Goal: Task Accomplishment & Management: Use online tool/utility

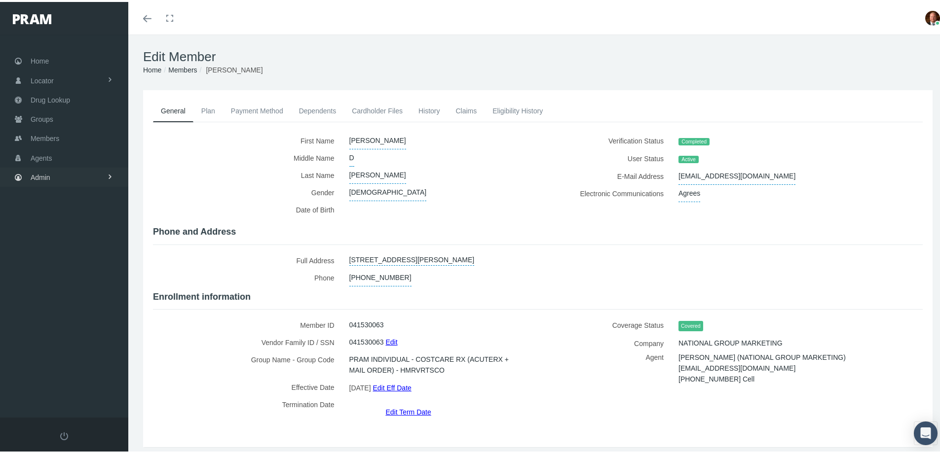
click at [50, 179] on span "Admin" at bounding box center [41, 175] width 20 height 19
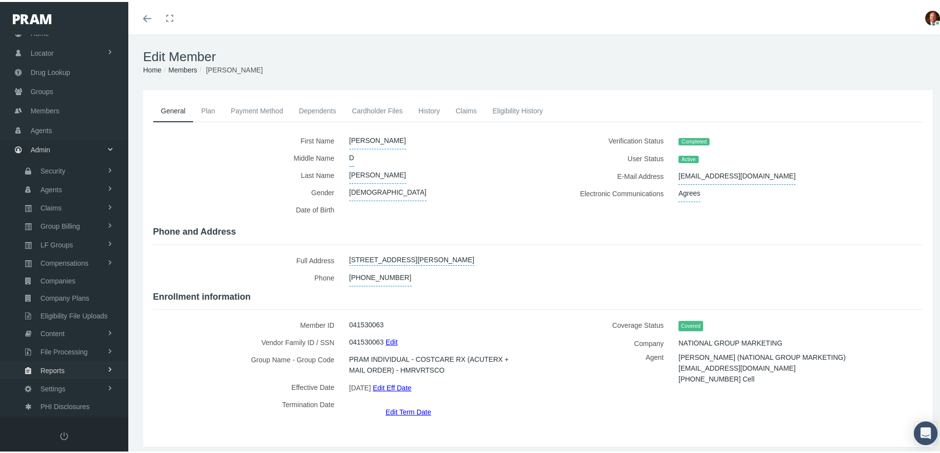
click at [67, 369] on link "Reports" at bounding box center [64, 368] width 128 height 17
click at [59, 388] on span "Reports" at bounding box center [50, 387] width 24 height 17
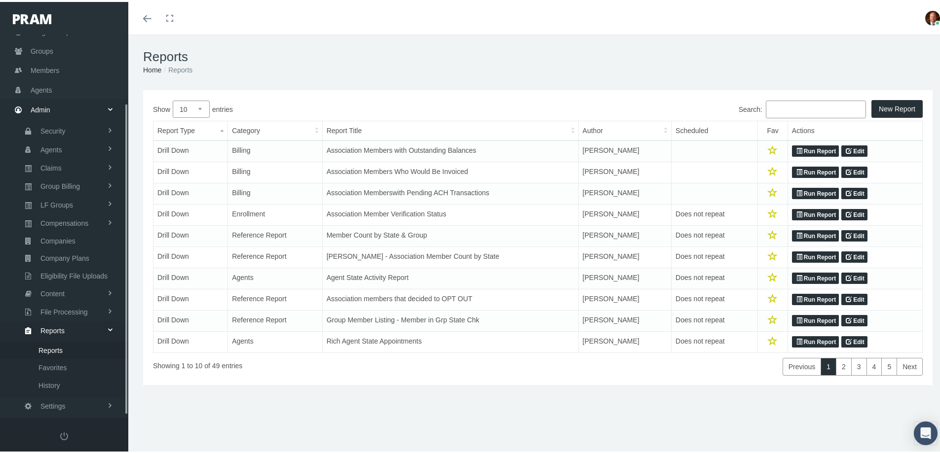
scroll to position [87, 0]
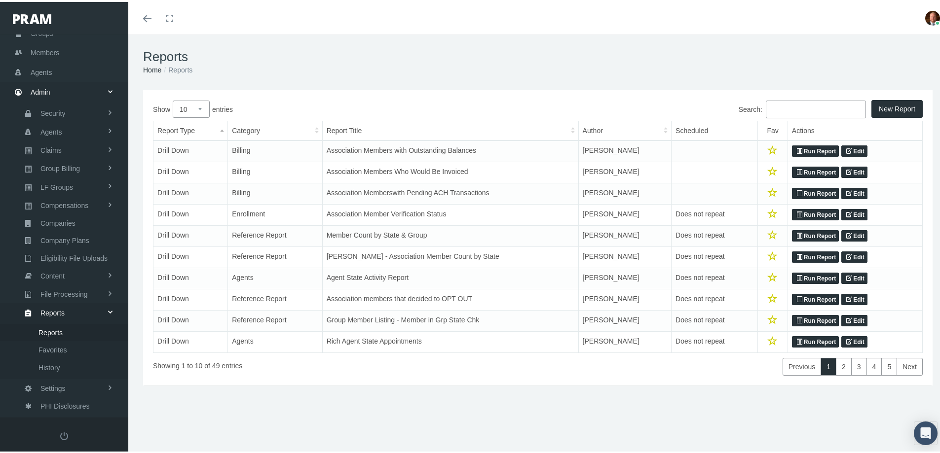
click at [785, 111] on input "Search:" at bounding box center [816, 108] width 100 height 18
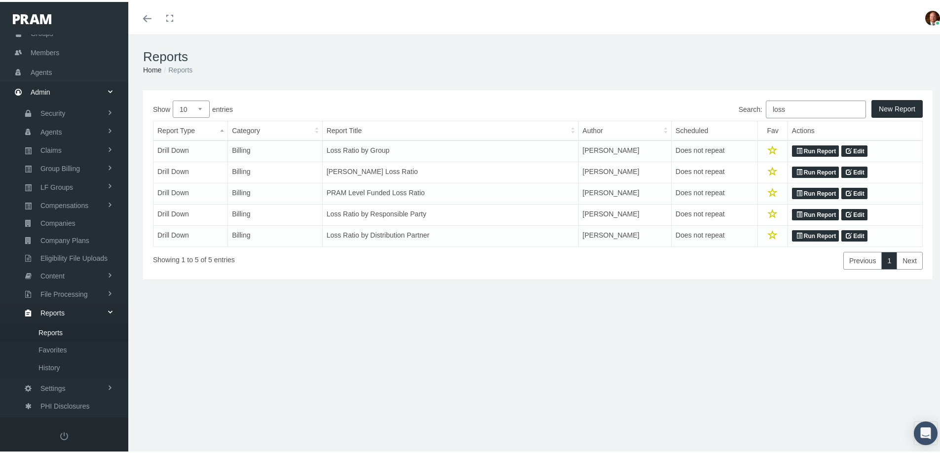
type input "loss"
click at [796, 233] on icon at bounding box center [799, 233] width 6 height 9
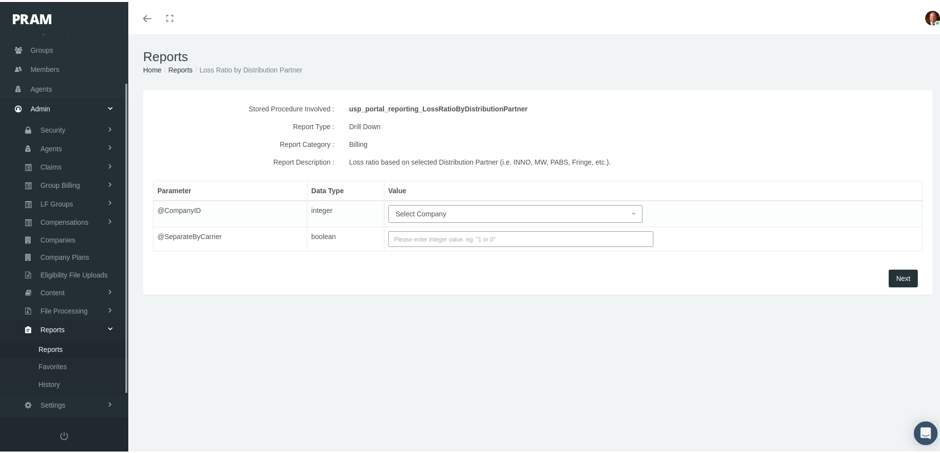
scroll to position [87, 0]
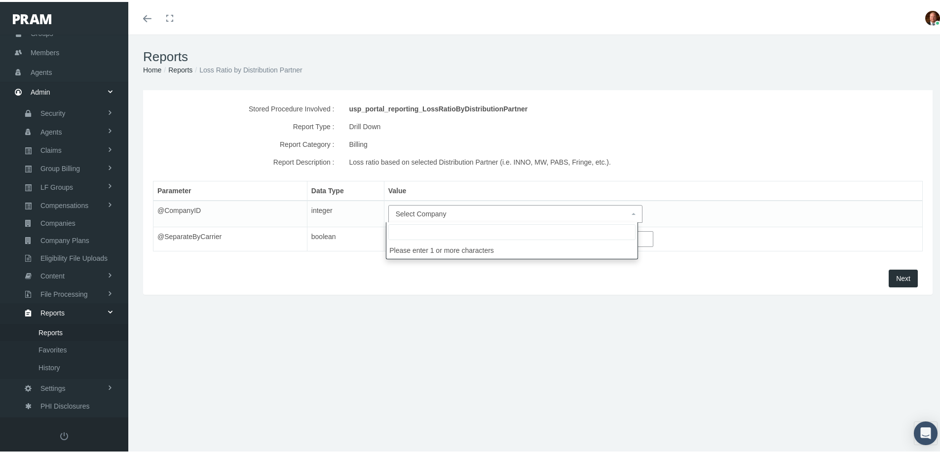
click at [442, 213] on span "Select Company" at bounding box center [421, 212] width 51 height 8
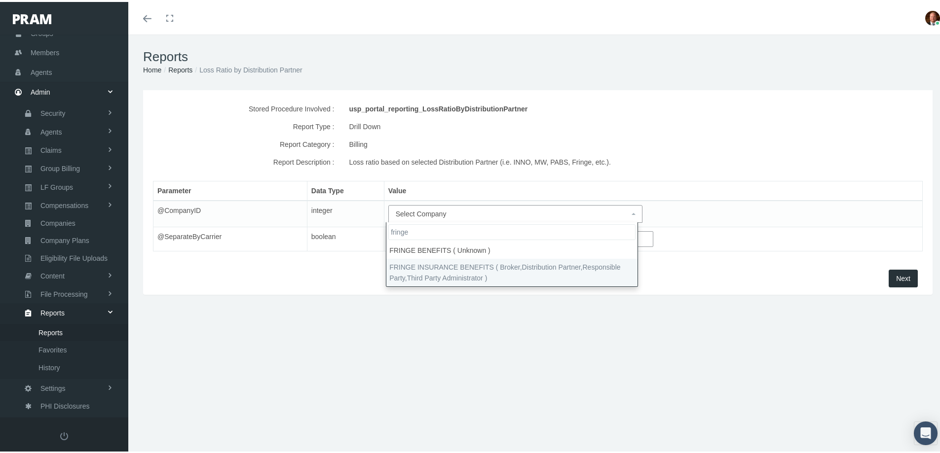
type input "fringe"
select select "2702"
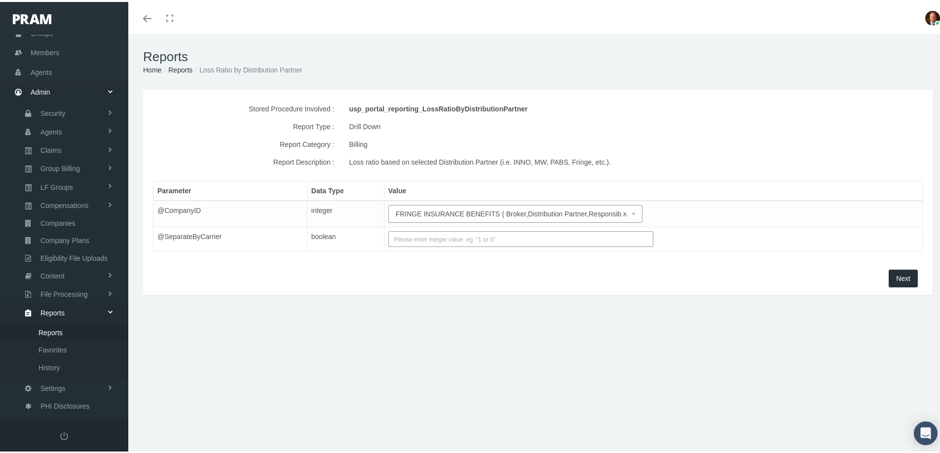
click at [896, 275] on span "Next" at bounding box center [903, 277] width 14 height 8
click at [515, 235] on input "text" at bounding box center [520, 237] width 265 height 16
type input "1"
click at [519, 266] on div "Stored Procedure Involved : usp_portal_reporting_LossRatioByDistributionPartner…" at bounding box center [537, 177] width 789 height 179
click at [889, 273] on button "Next" at bounding box center [903, 277] width 29 height 18
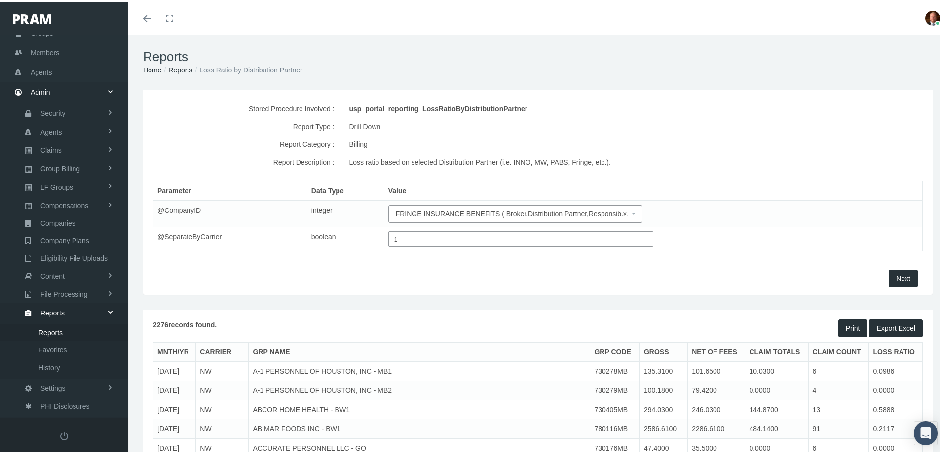
click at [886, 328] on button "Export Excel" at bounding box center [896, 327] width 54 height 18
click at [424, 216] on span "× FRINGE INSURANCE BENEFITS ( Broker,Distribution Partner,Responsible Party,Thi…" at bounding box center [513, 212] width 234 height 11
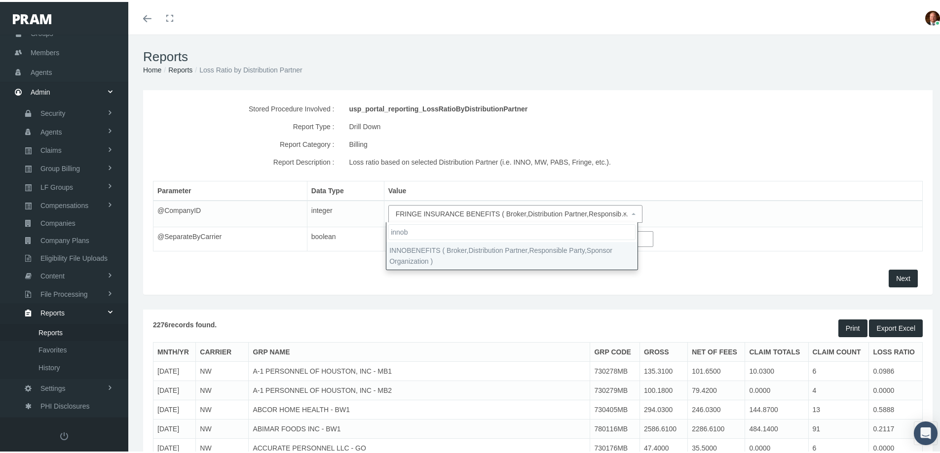
type input "innob"
select select "2715"
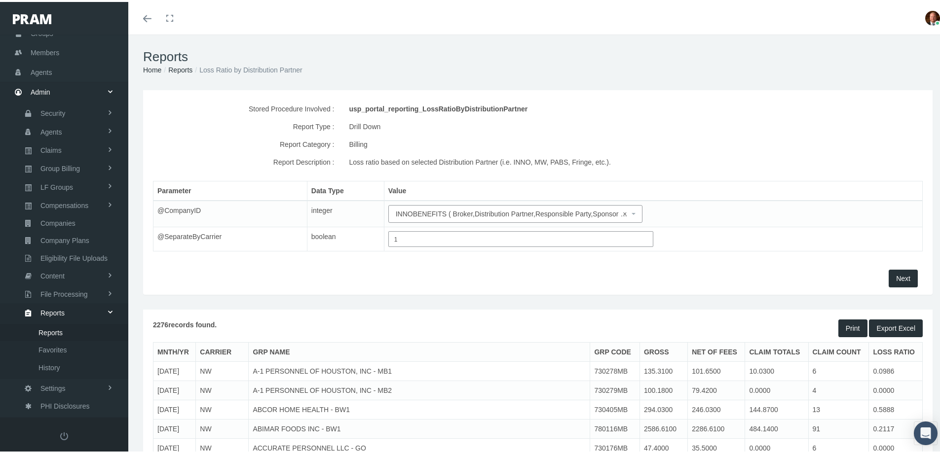
click at [896, 277] on span "Next" at bounding box center [903, 277] width 14 height 8
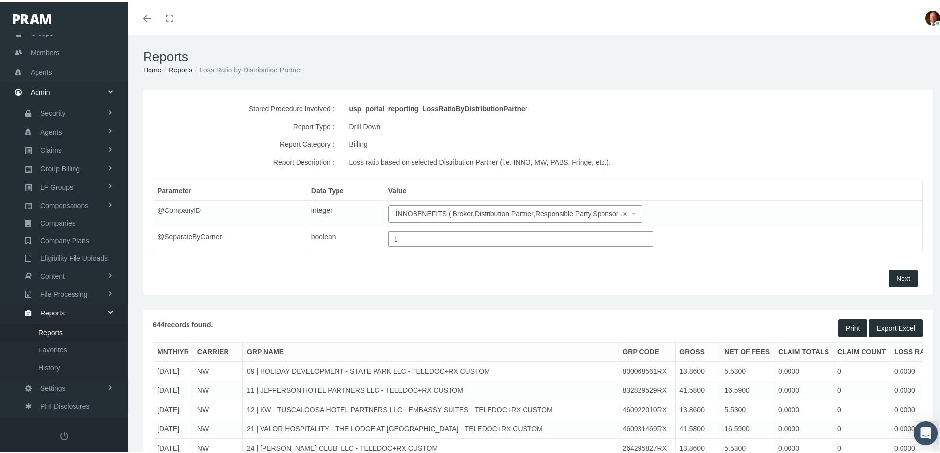
click at [883, 324] on span "Export Excel" at bounding box center [895, 327] width 39 height 8
click at [463, 215] on span "× INNOBENEFITS ( Broker,Distribution Partner,Responsible Party,Sponsor Organiza…" at bounding box center [513, 212] width 234 height 11
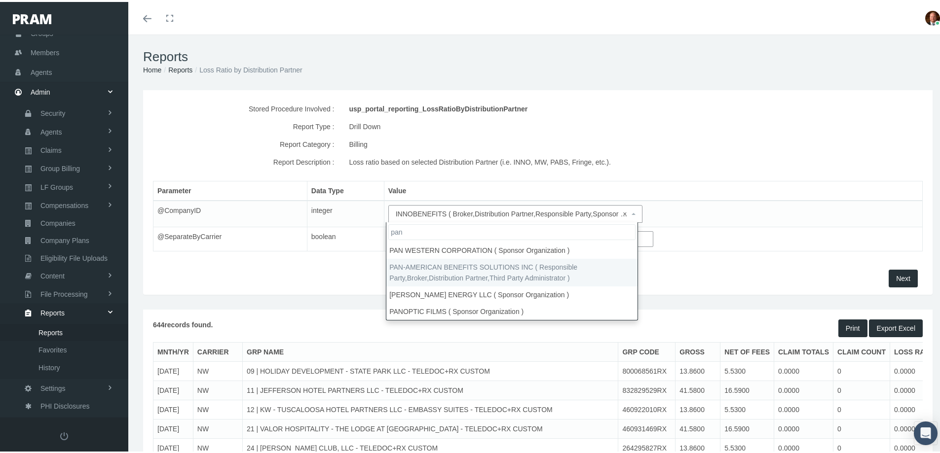
type input "pan"
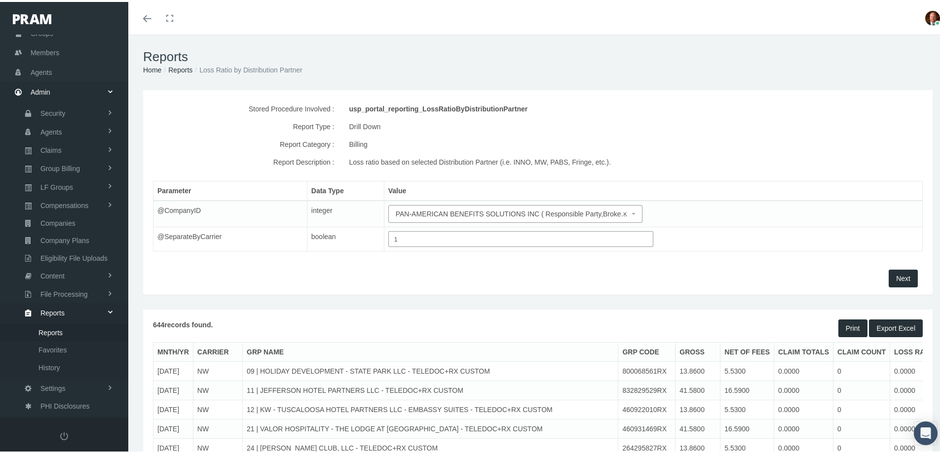
select select "2720"
click at [899, 277] on span "Next" at bounding box center [903, 277] width 14 height 8
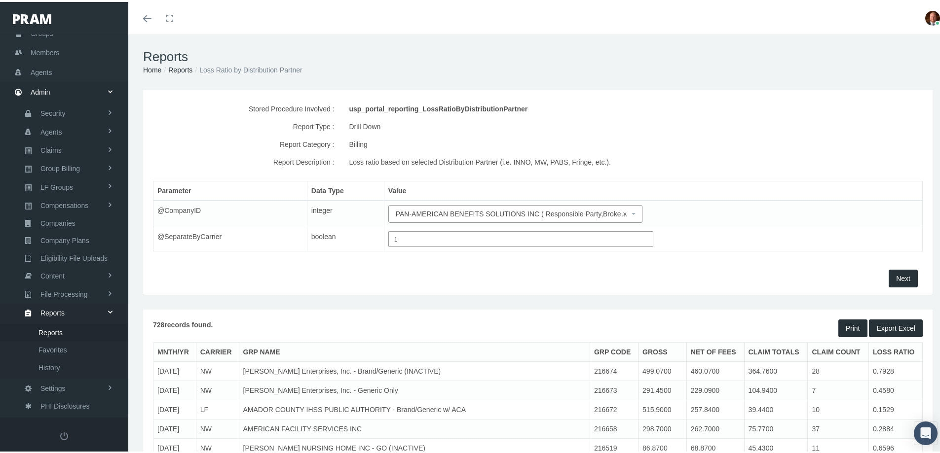
click at [880, 326] on span "Export Excel" at bounding box center [895, 327] width 39 height 8
click at [429, 210] on span "× PAN-AMERICAN BENEFITS SOLUTIONS INC ( Responsible Party,Broker,Distribution P…" at bounding box center [513, 212] width 234 height 11
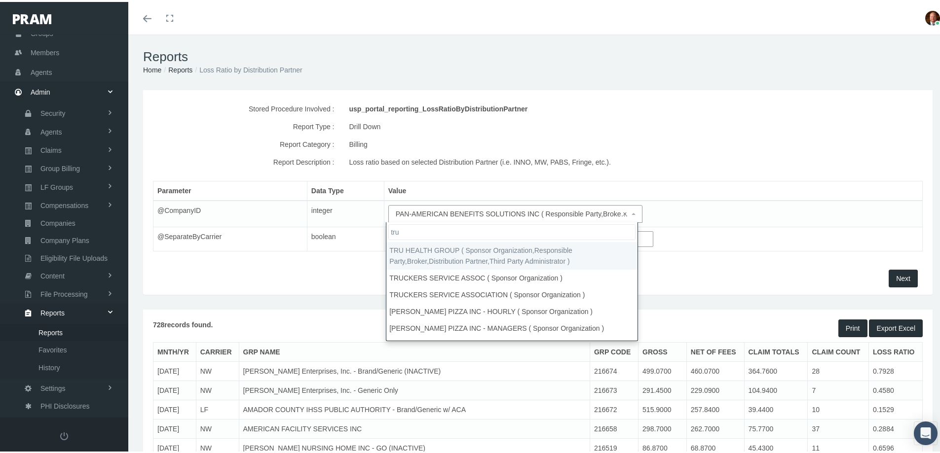
type input "tru"
select select "9118"
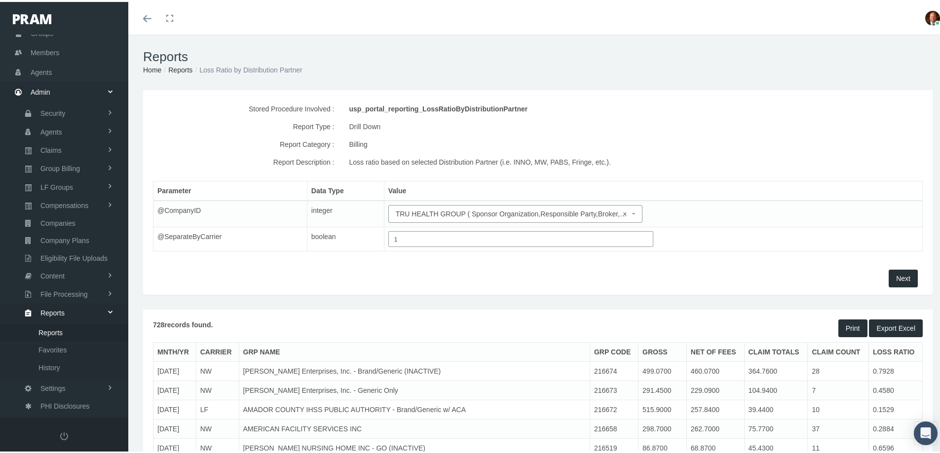
click at [899, 277] on span "Next" at bounding box center [903, 277] width 14 height 8
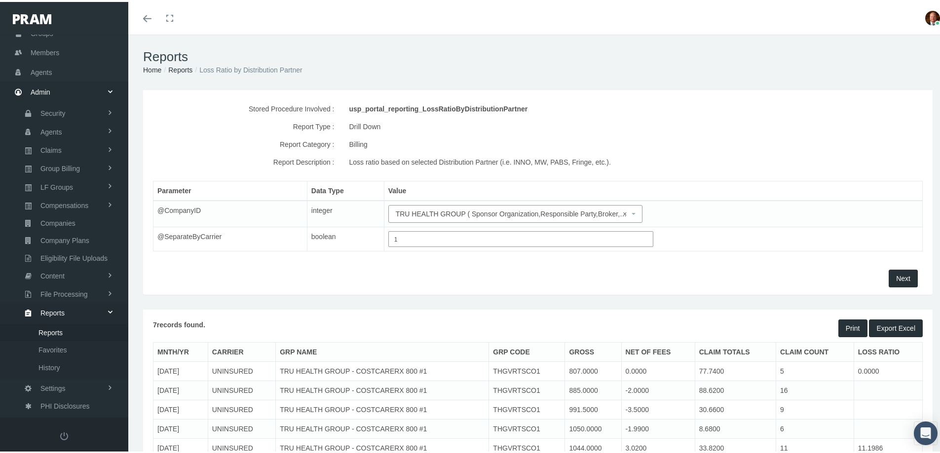
click at [895, 326] on span "Export Excel" at bounding box center [895, 327] width 39 height 8
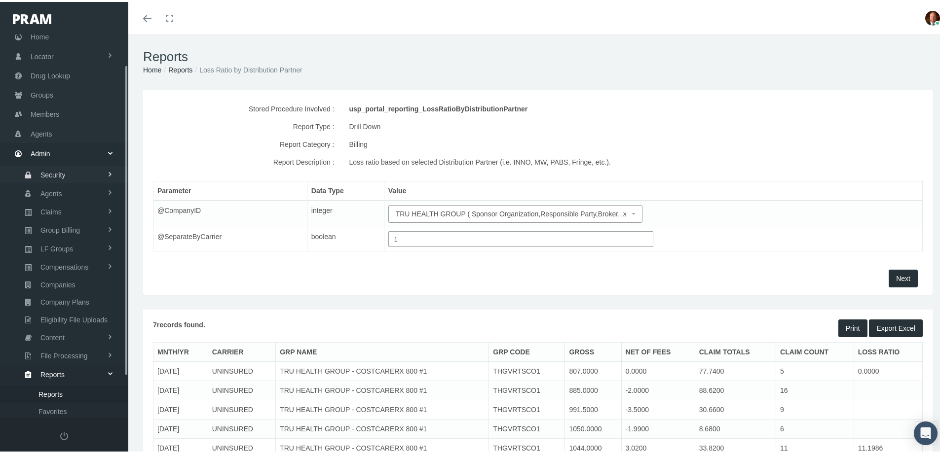
scroll to position [0, 0]
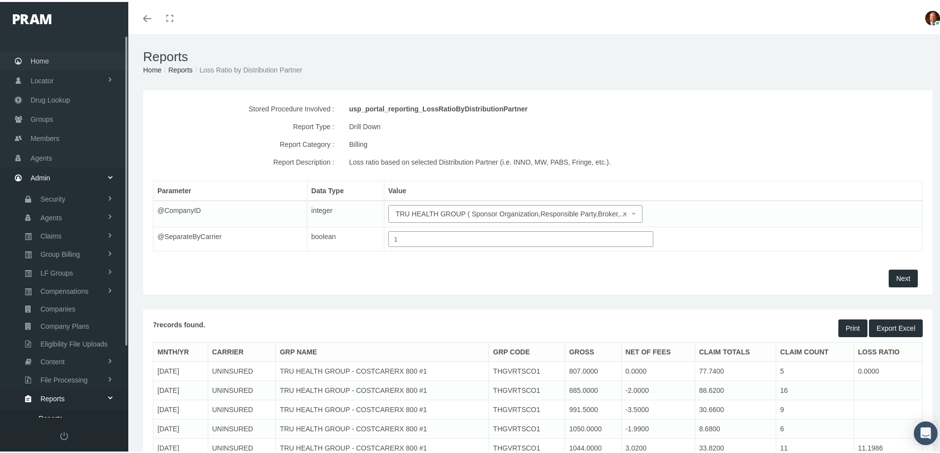
click at [42, 60] on span "Home" at bounding box center [40, 59] width 18 height 19
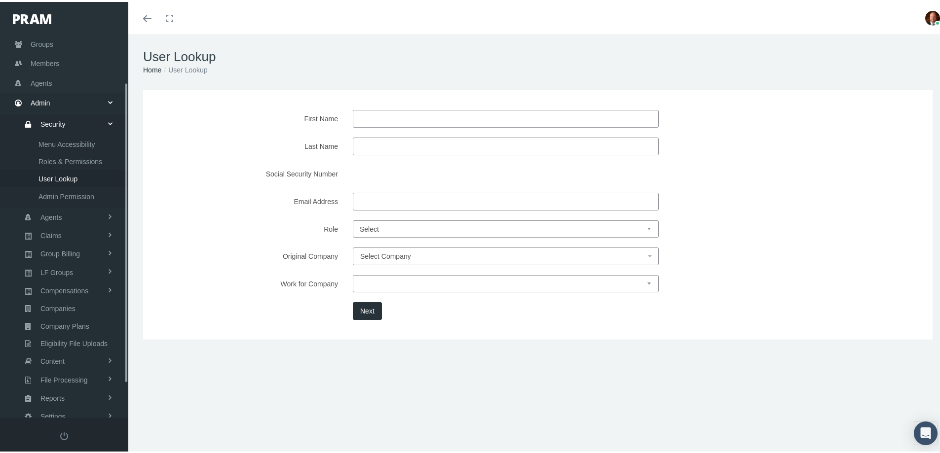
scroll to position [104, 0]
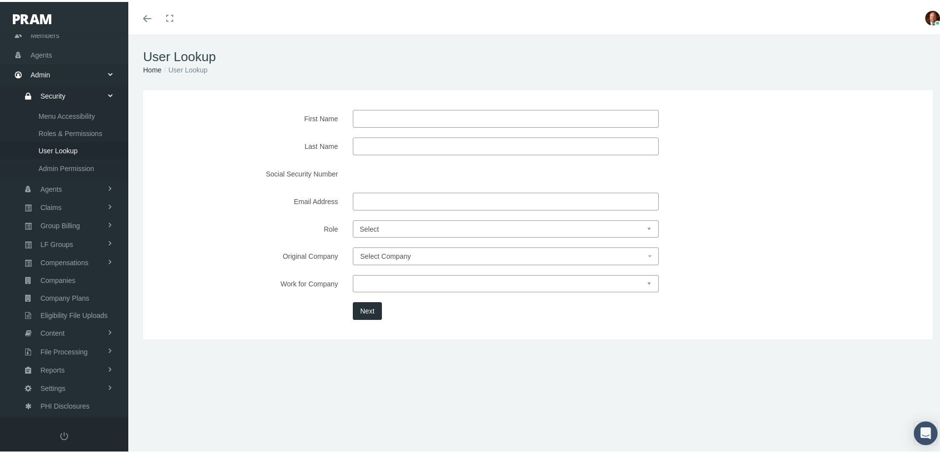
click at [407, 143] on input "Last Name" at bounding box center [506, 145] width 306 height 18
type input "kreszl"
click at [372, 311] on button "Next" at bounding box center [367, 309] width 29 height 18
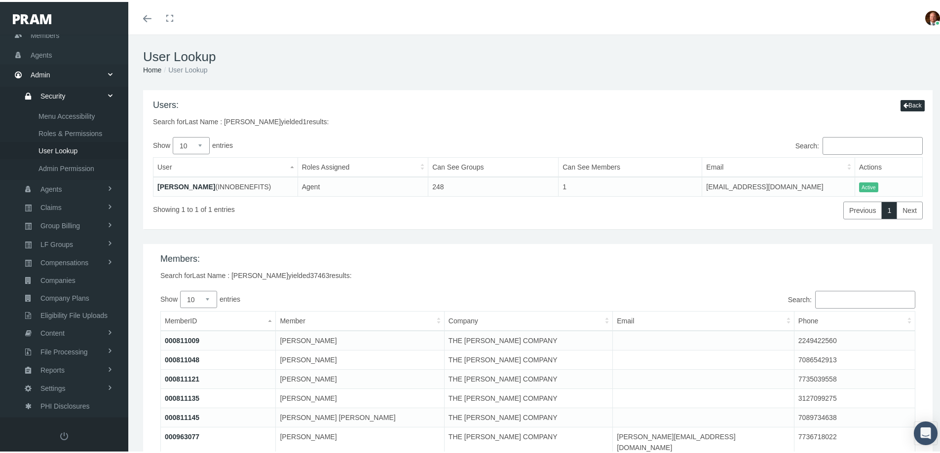
click at [181, 185] on link "DOUG KRESZL" at bounding box center [186, 185] width 58 height 8
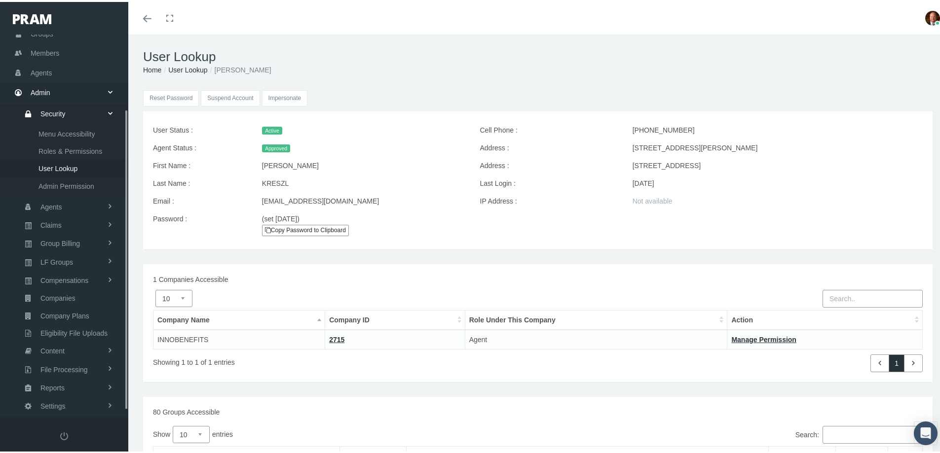
scroll to position [104, 0]
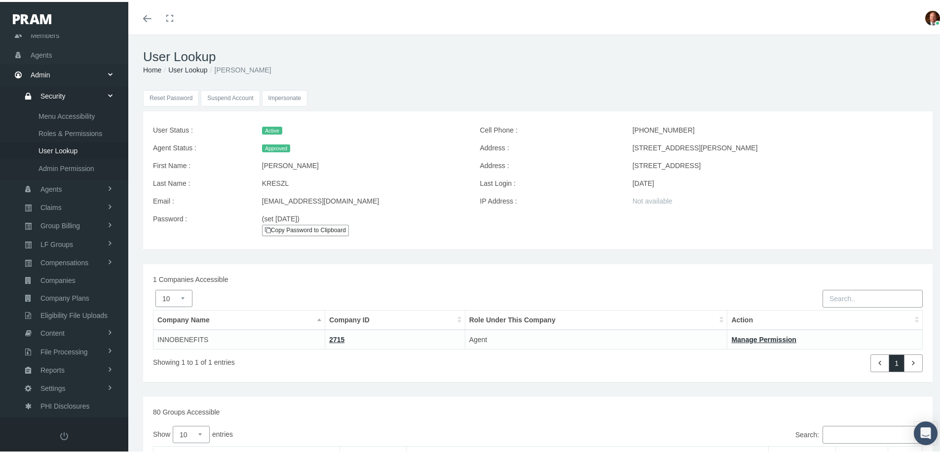
click at [282, 94] on input "Impersonate" at bounding box center [285, 96] width 46 height 16
